Goal: Navigation & Orientation: Find specific page/section

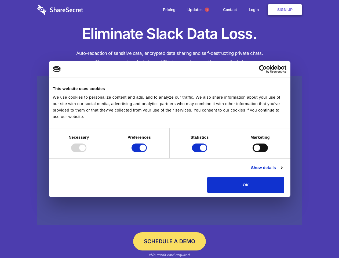
click at [87, 152] on div at bounding box center [78, 147] width 15 height 9
click at [147, 152] on input "Preferences" at bounding box center [139, 147] width 15 height 9
checkbox input "false"
click at [200, 152] on input "Statistics" at bounding box center [199, 147] width 15 height 9
checkbox input "false"
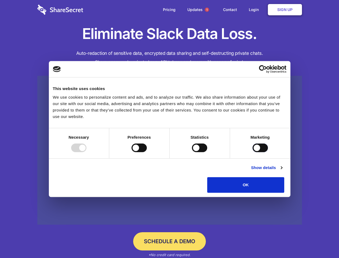
click at [253, 152] on input "Marketing" at bounding box center [260, 147] width 15 height 9
checkbox input "true"
click at [282, 171] on link "Show details" at bounding box center [266, 167] width 31 height 6
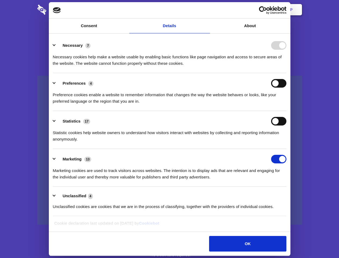
click at [287, 73] on li "Necessary 7 Necessary cookies help make a website usable by enabling basic func…" at bounding box center [170, 54] width 234 height 38
click at [207, 10] on span "1" at bounding box center [207, 10] width 4 height 4
